Goal: Task Accomplishment & Management: Use online tool/utility

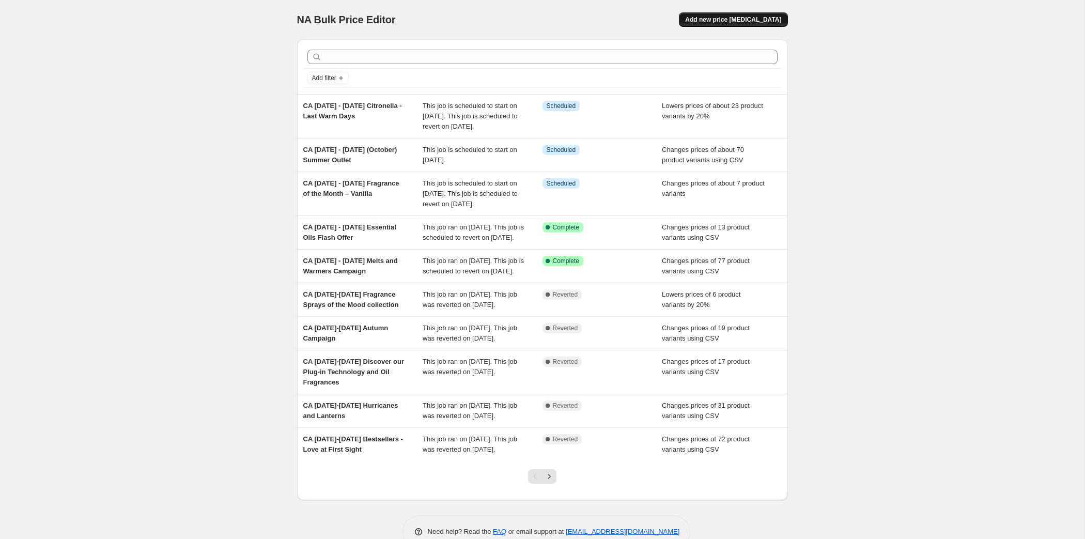
click at [781, 24] on span "Add new price [MEDICAL_DATA]" at bounding box center [733, 19] width 96 height 8
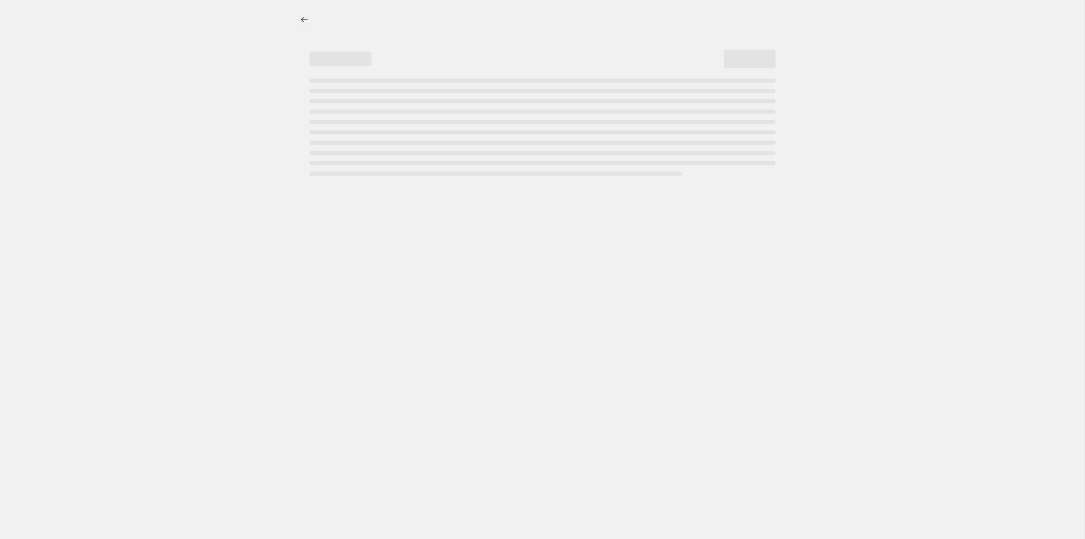
select select "percentage"
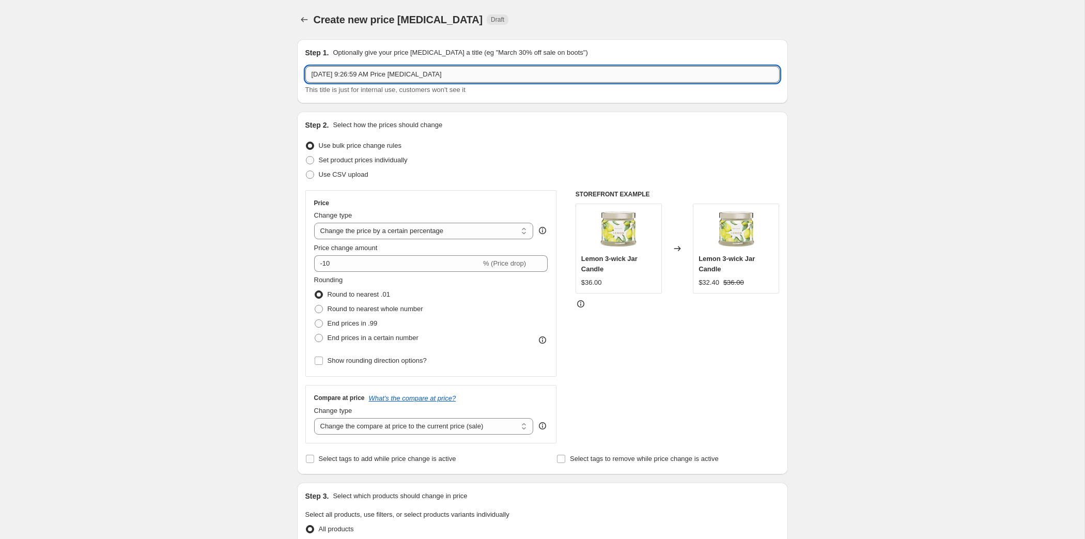
click at [305, 71] on input "[DATE] 9:26:59 AM Price [MEDICAL_DATA]" at bounding box center [542, 74] width 474 height 17
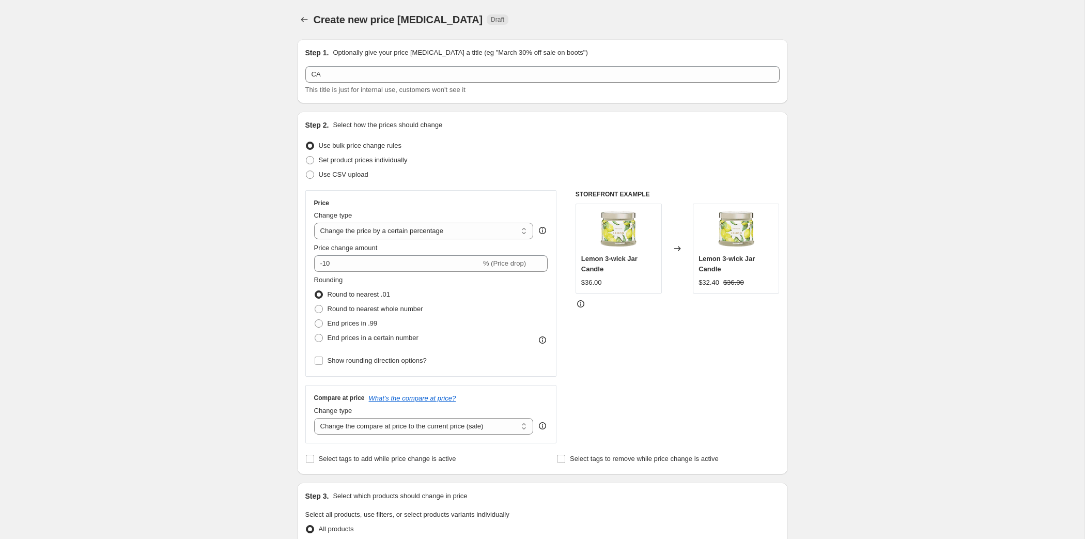
drag, startPoint x: 80, startPoint y: 56, endPoint x: 150, endPoint y: 68, distance: 71.2
click at [83, 56] on div "Create new price [MEDICAL_DATA]. This page is ready Create new price [MEDICAL_D…" at bounding box center [542, 517] width 1084 height 1035
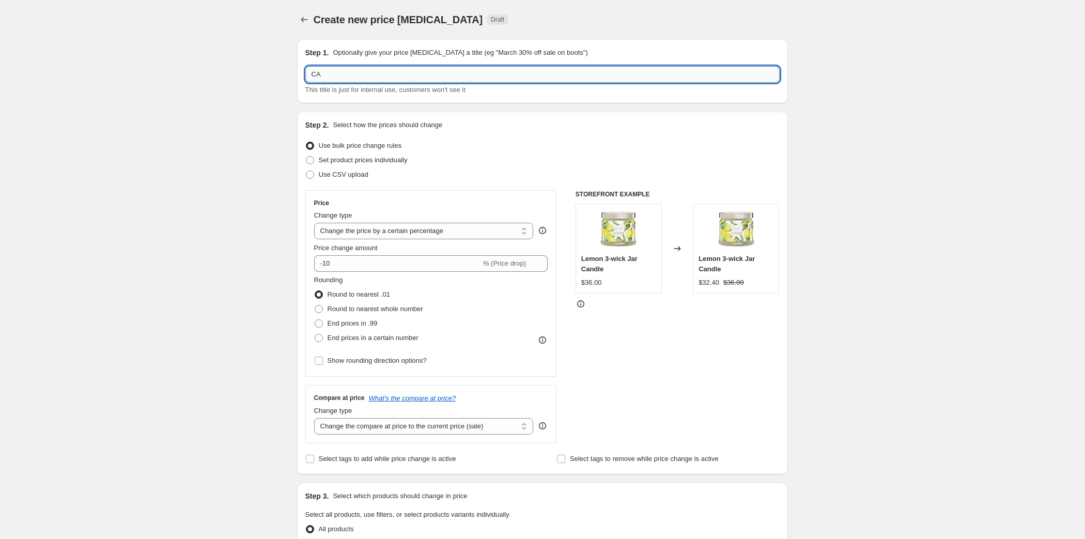
click at [311, 83] on input "CA" at bounding box center [542, 74] width 474 height 17
paste input "[DATE] - [DATE] Big Blow Out Sale"
type input "CA [DATE] - [DATE] Big Blow Out Sale"
click at [306, 179] on span at bounding box center [310, 174] width 8 height 8
click at [306, 171] on input "Use CSV upload" at bounding box center [306, 170] width 1 height 1
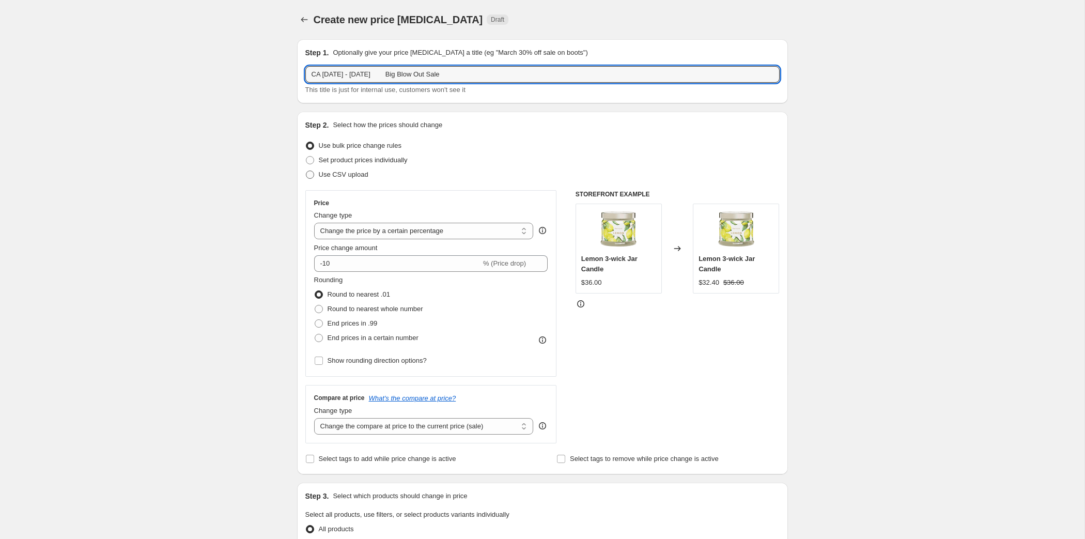
radio input "true"
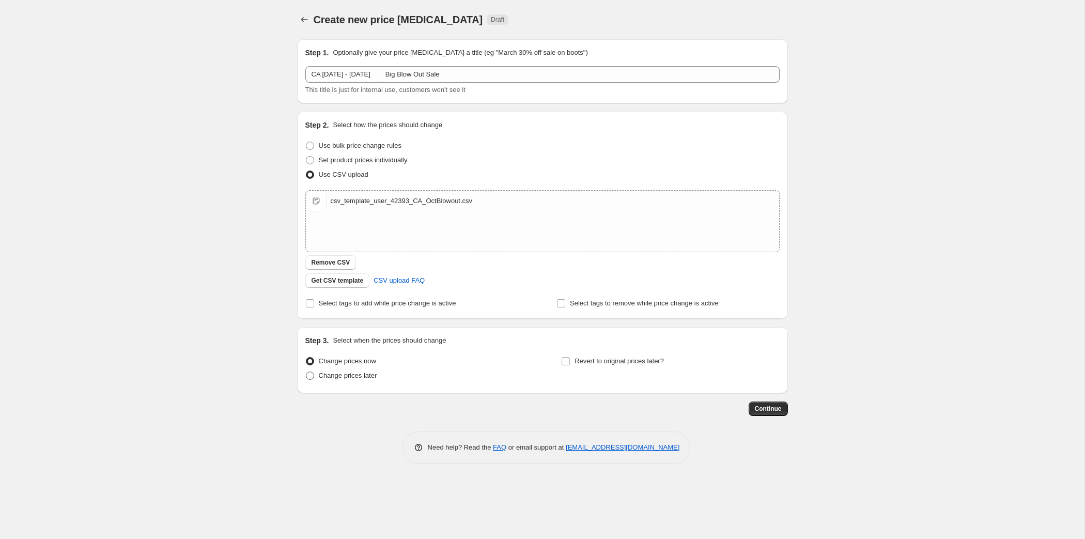
click at [319, 379] on span "Change prices later" at bounding box center [348, 375] width 58 height 8
click at [306, 372] on input "Change prices later" at bounding box center [306, 371] width 1 height 1
radio input "true"
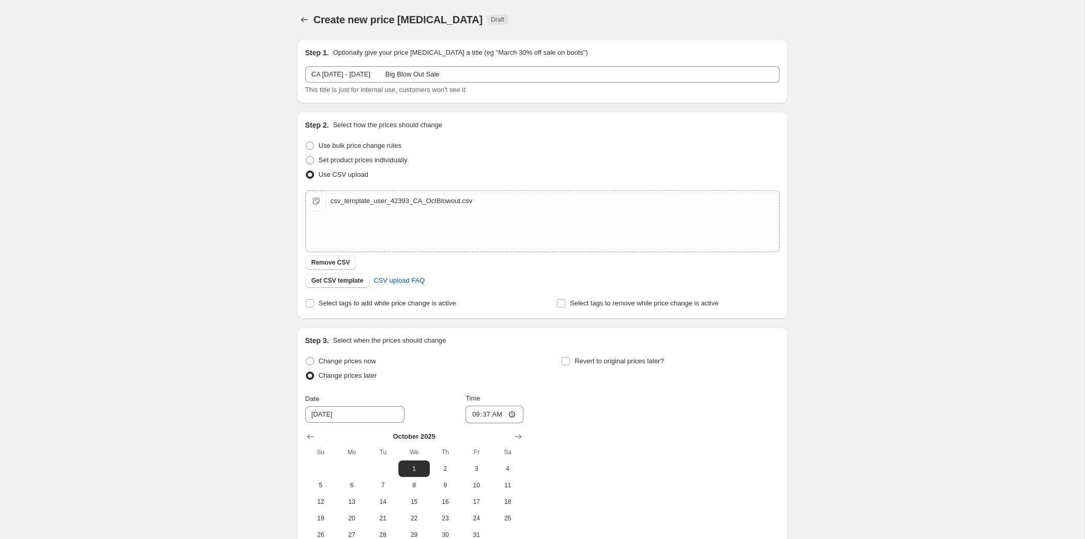
scroll to position [132, 0]
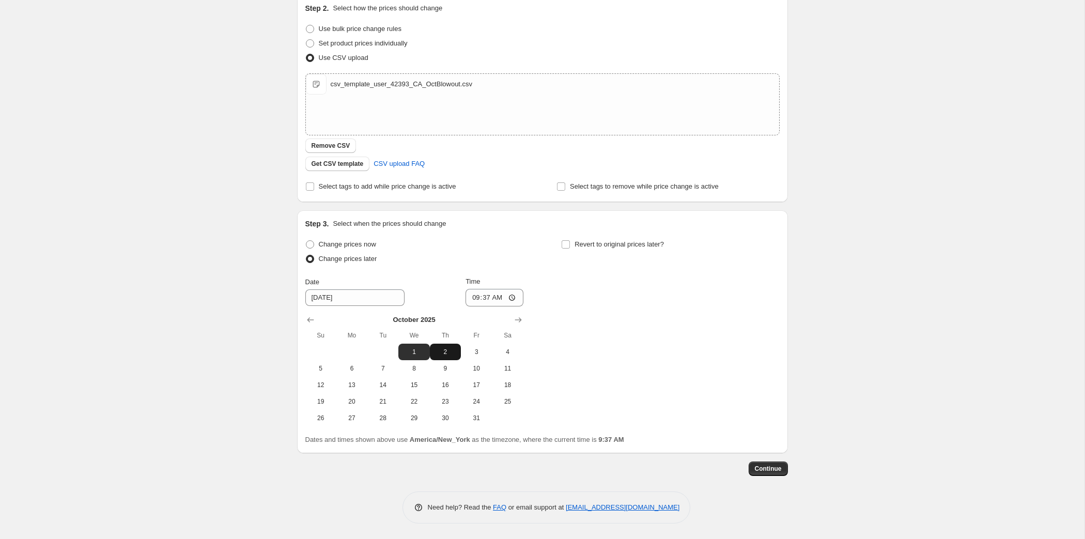
click at [434, 356] on span "2" at bounding box center [445, 352] width 23 height 8
type input "[DATE]"
click at [473, 306] on input "09:37" at bounding box center [494, 298] width 58 height 18
type input "08:00"
click at [570, 248] on input "Revert to original prices later?" at bounding box center [565, 244] width 8 height 8
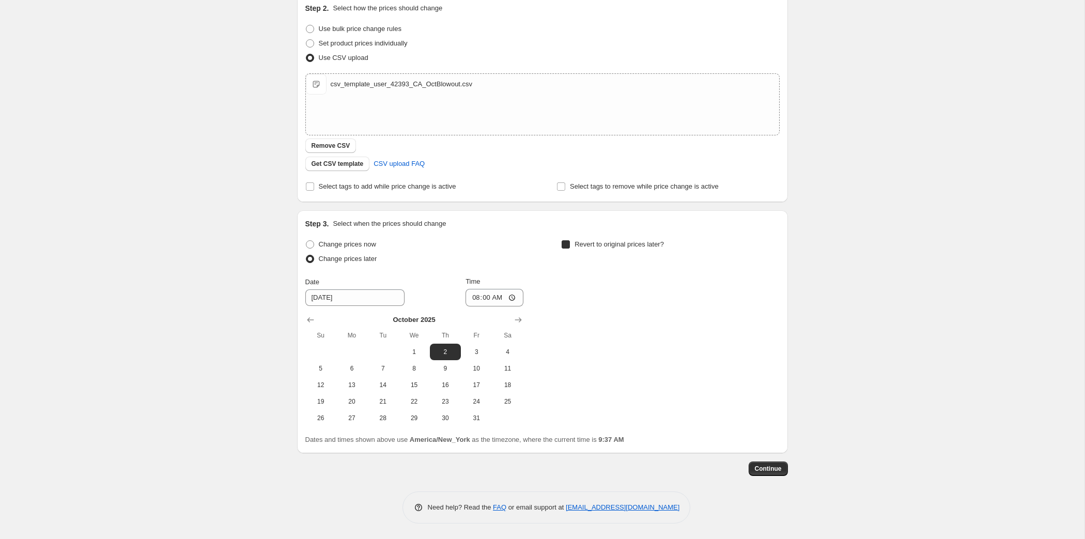
checkbox input "true"
click at [712, 389] on span "16" at bounding box center [700, 385] width 23 height 8
type input "[DATE]"
click at [779, 297] on input "09:37" at bounding box center [750, 298] width 58 height 18
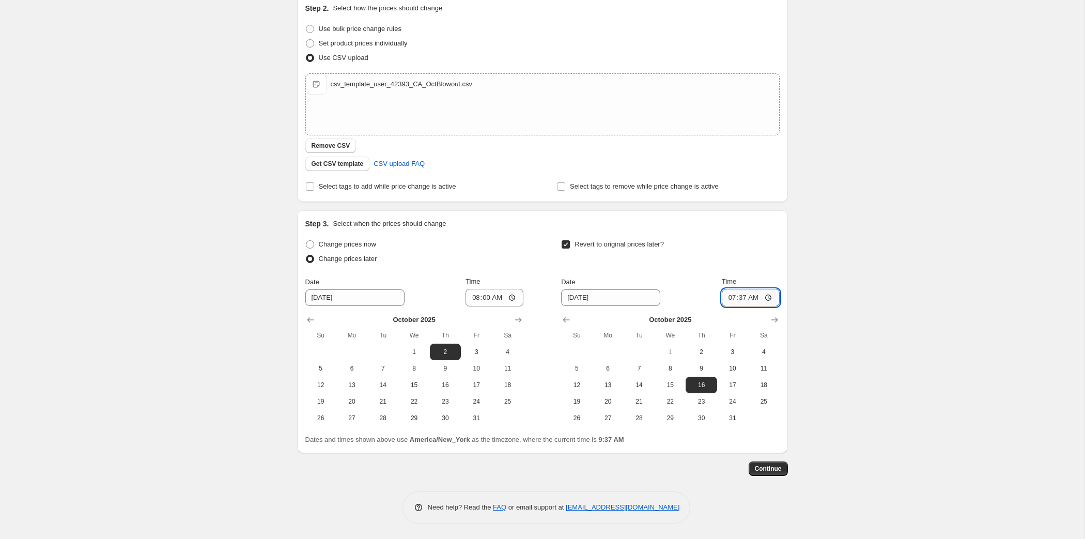
type input "07:59"
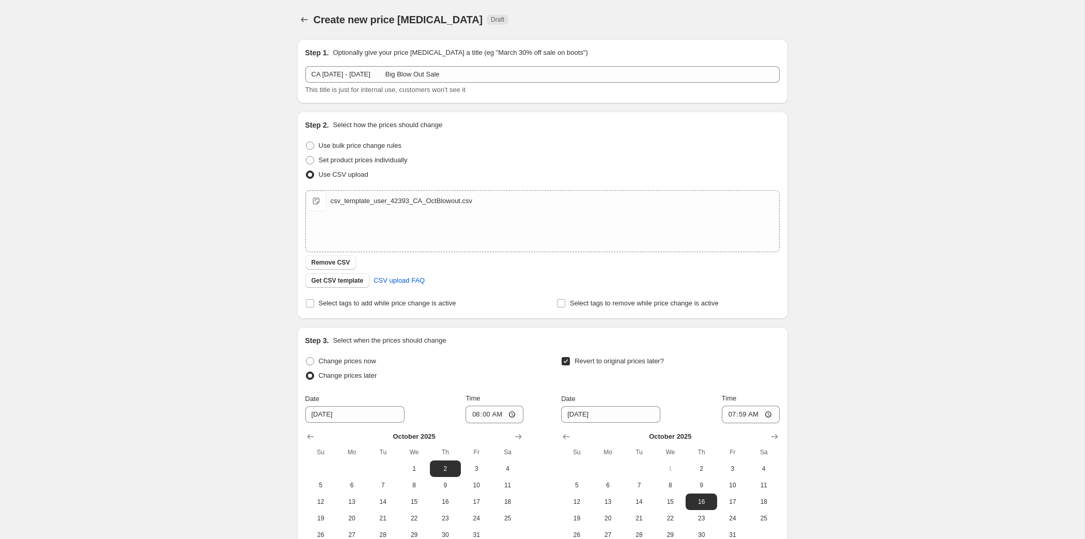
scroll to position [247, 0]
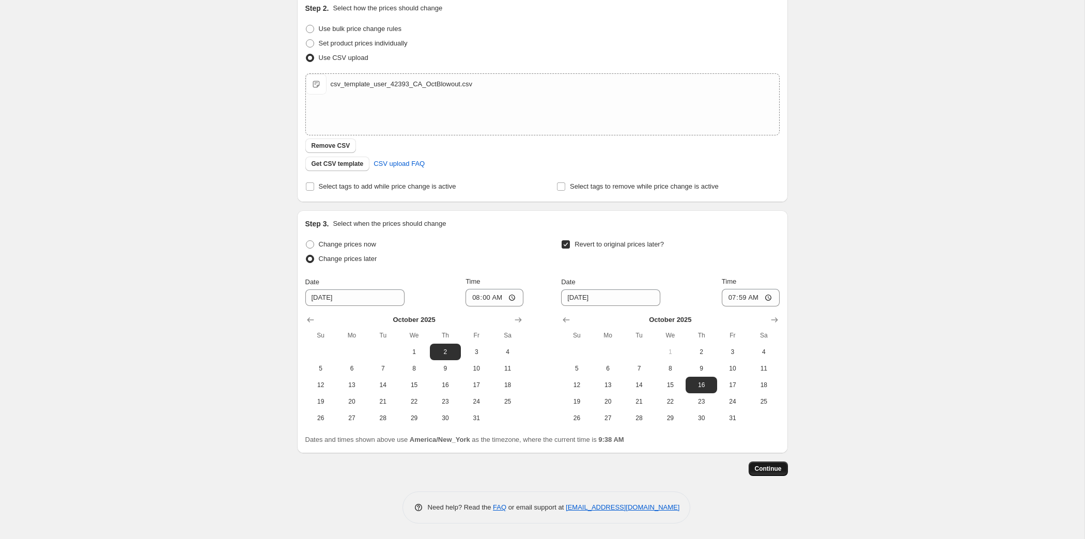
click at [788, 461] on button "Continue" at bounding box center [767, 468] width 39 height 14
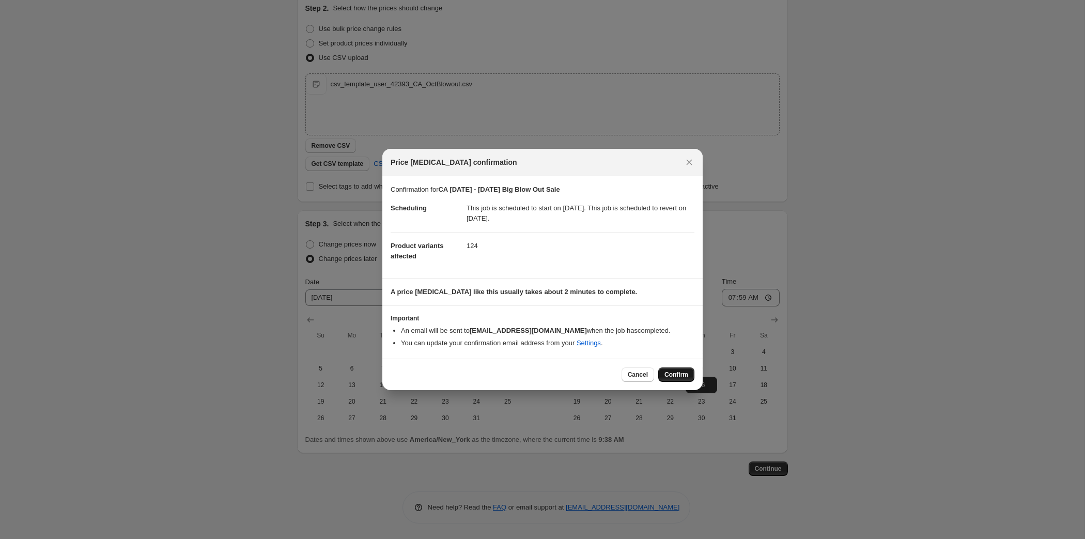
click at [688, 379] on span "Confirm" at bounding box center [676, 374] width 24 height 8
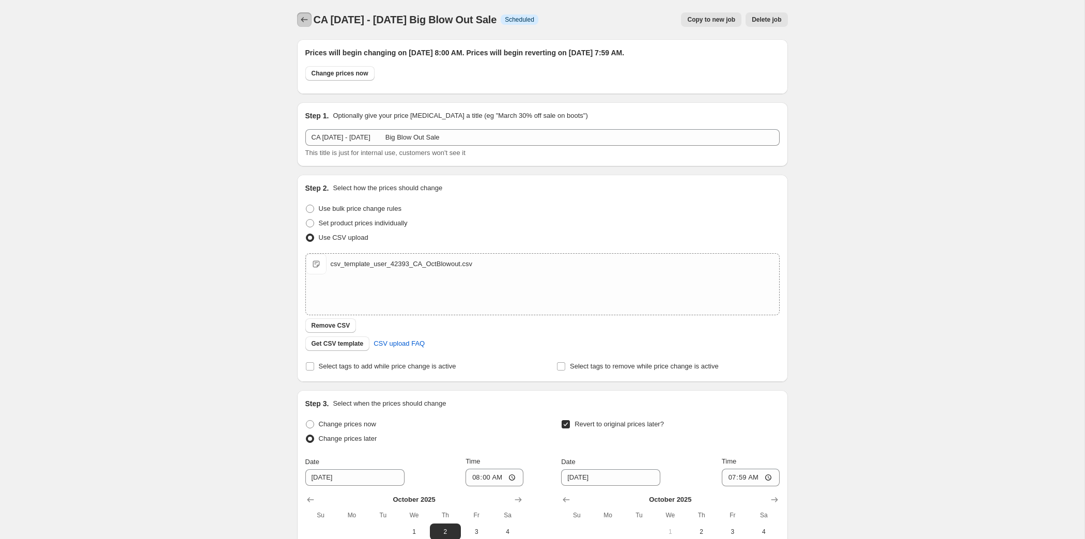
click at [299, 23] on icon "Price change jobs" at bounding box center [304, 19] width 10 height 10
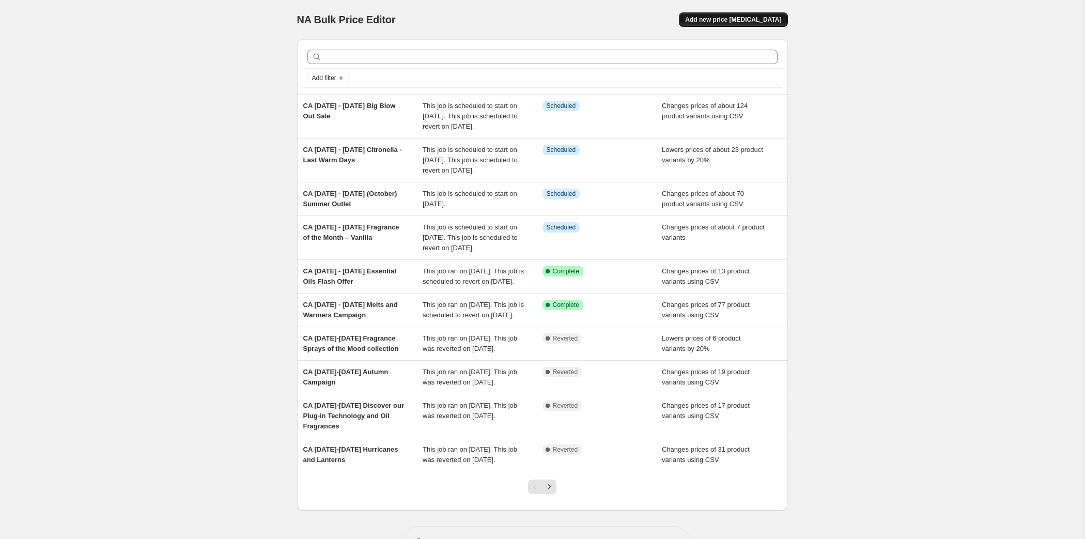
click at [781, 22] on span "Add new price [MEDICAL_DATA]" at bounding box center [733, 19] width 96 height 8
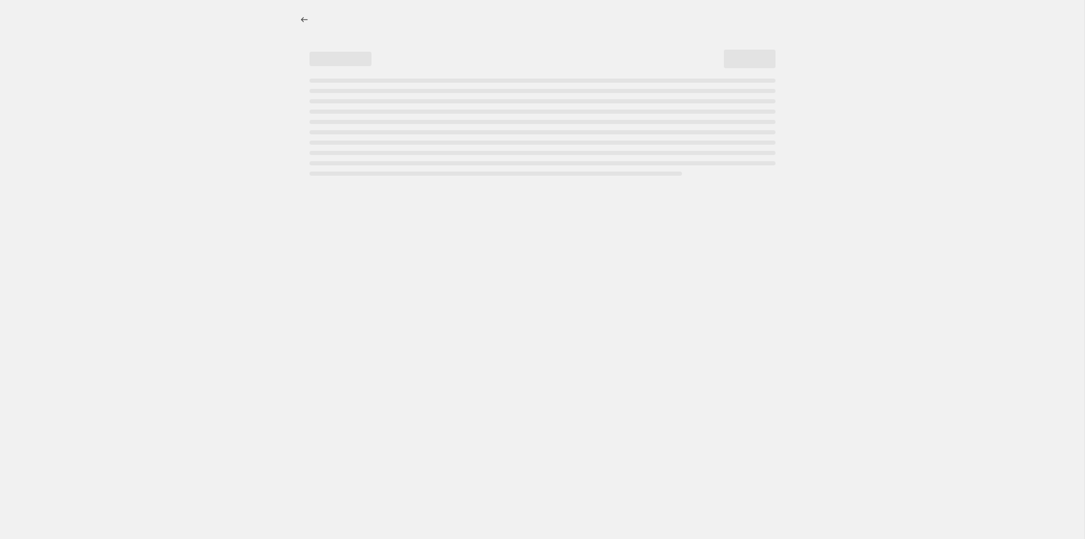
select select "percentage"
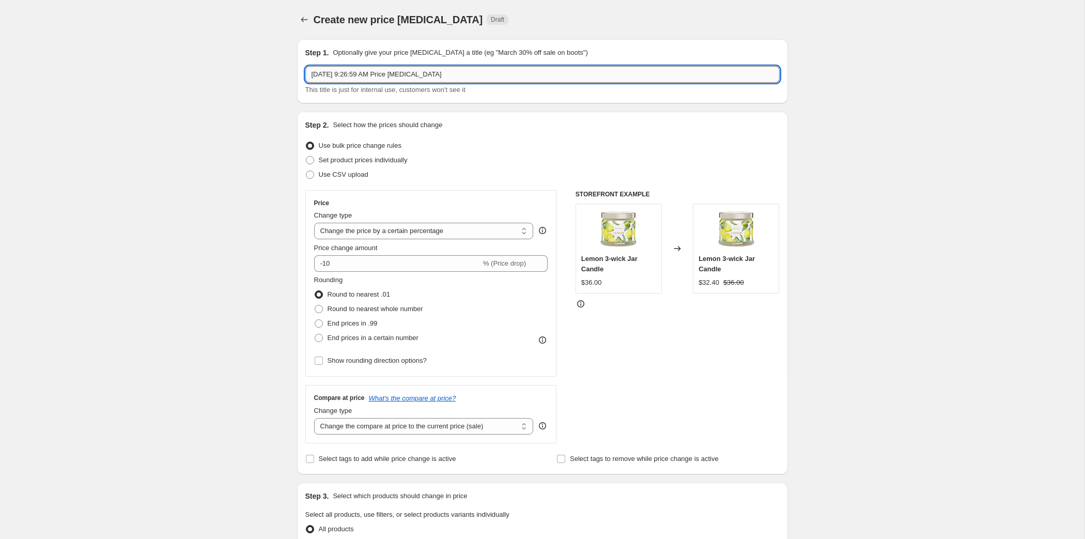
drag, startPoint x: 434, startPoint y: 87, endPoint x: 195, endPoint y: 82, distance: 239.2
click at [305, 82] on input "[DATE] 9:26:59 AM Price [MEDICAL_DATA]" at bounding box center [542, 74] width 474 height 17
paste input "CA: Big [DATE] Offer - 3-Wick Jar Candles"
type input "CA: Big [DATE] Offer - 3-Wick Jar Candles"
click at [306, 179] on span at bounding box center [310, 174] width 8 height 8
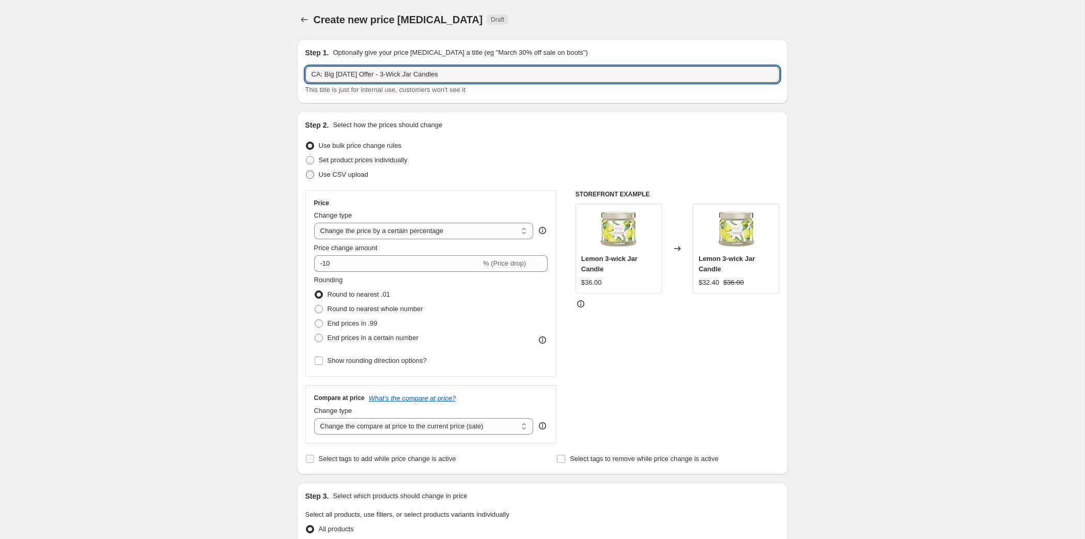
click at [306, 171] on input "Use CSV upload" at bounding box center [306, 170] width 1 height 1
radio input "true"
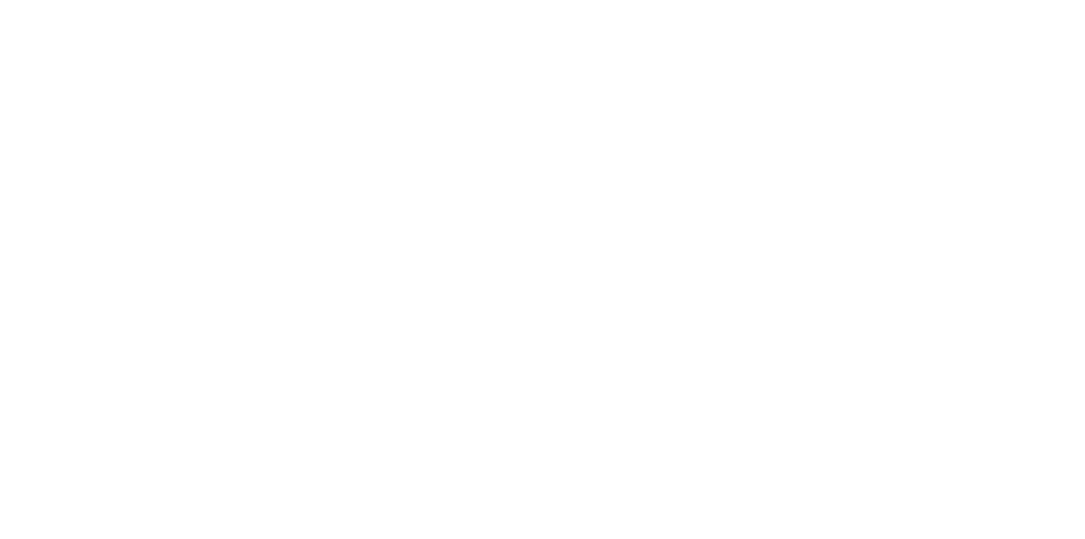
select select "percentage"
